Goal: Browse casually

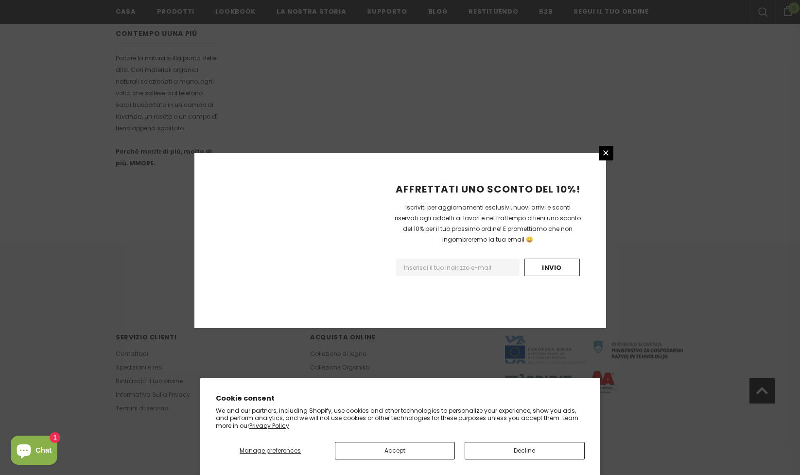
scroll to position [522, 0]
